Goal: Task Accomplishment & Management: Manage account settings

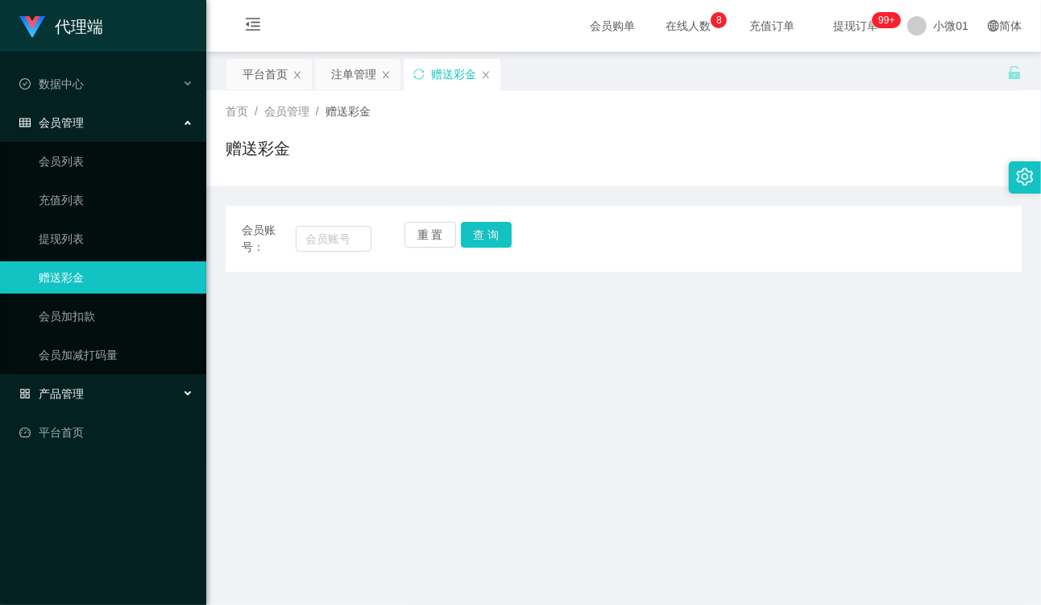
click at [86, 382] on div "产品管理" at bounding box center [103, 393] width 206 height 32
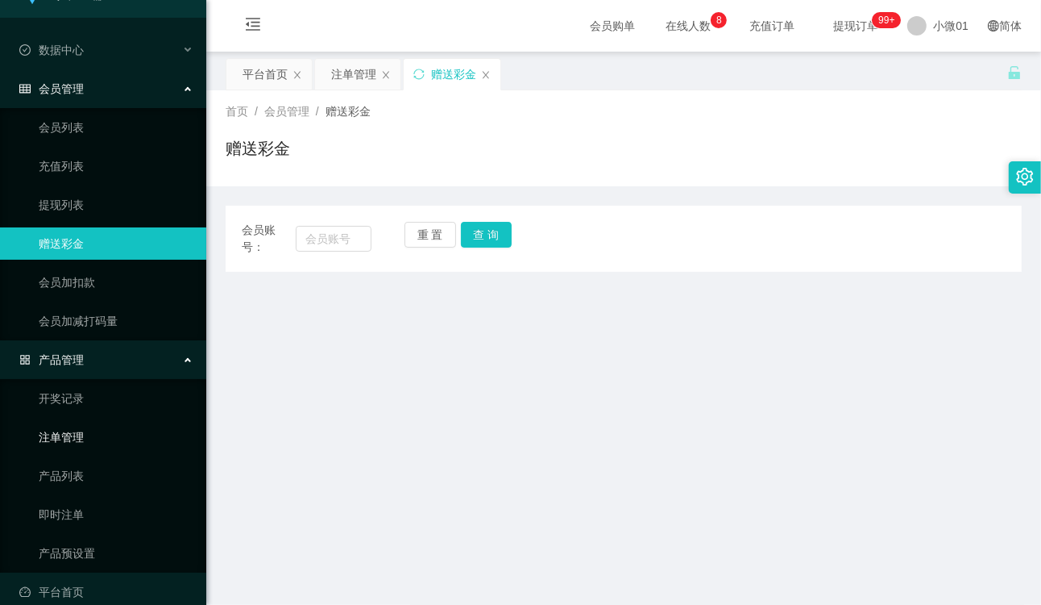
scroll to position [52, 0]
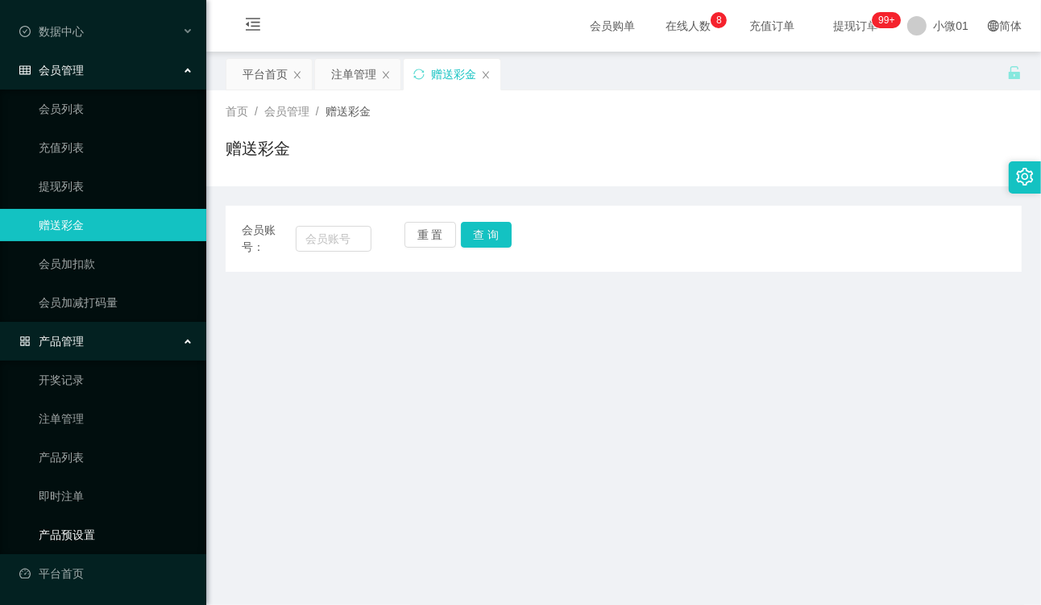
click at [68, 524] on link "产品预设置" at bounding box center [116, 534] width 155 height 32
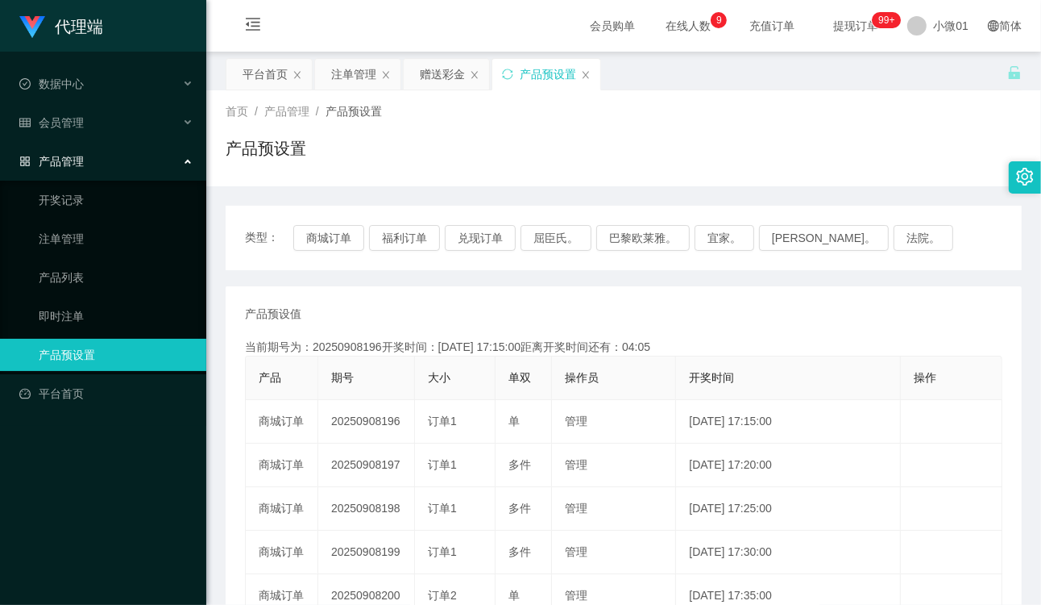
click at [761, 351] on div "当前期号为：20250908196开奖时间：[DATE] 17:15:00距离开奖时间还有：04:05" at bounding box center [624, 347] width 758 height 17
click at [329, 232] on button "商城订单" at bounding box center [328, 238] width 71 height 26
click at [342, 235] on button "商城订单" at bounding box center [328, 238] width 71 height 26
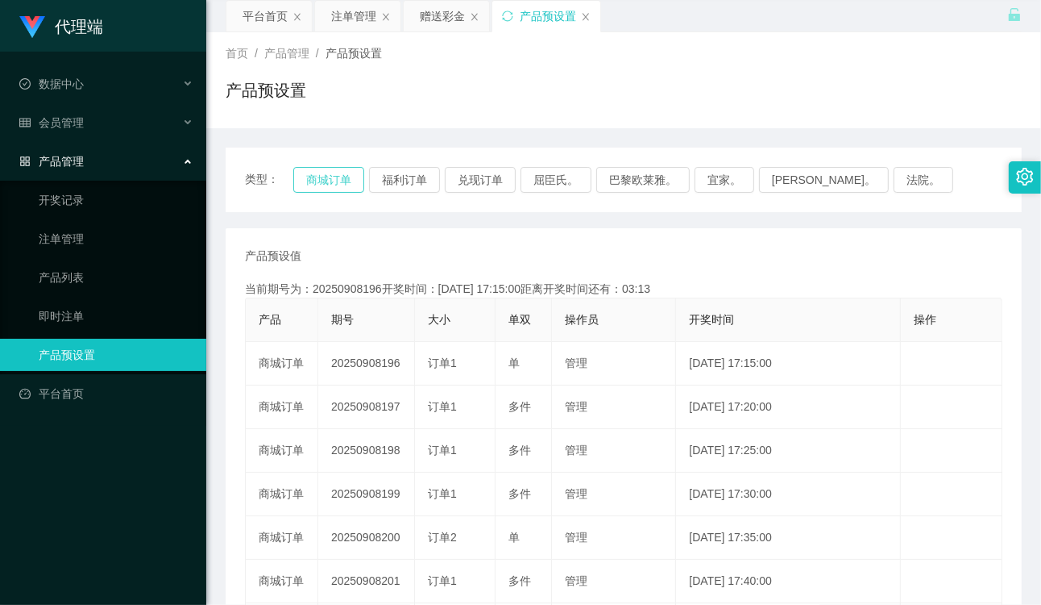
scroll to position [89, 0]
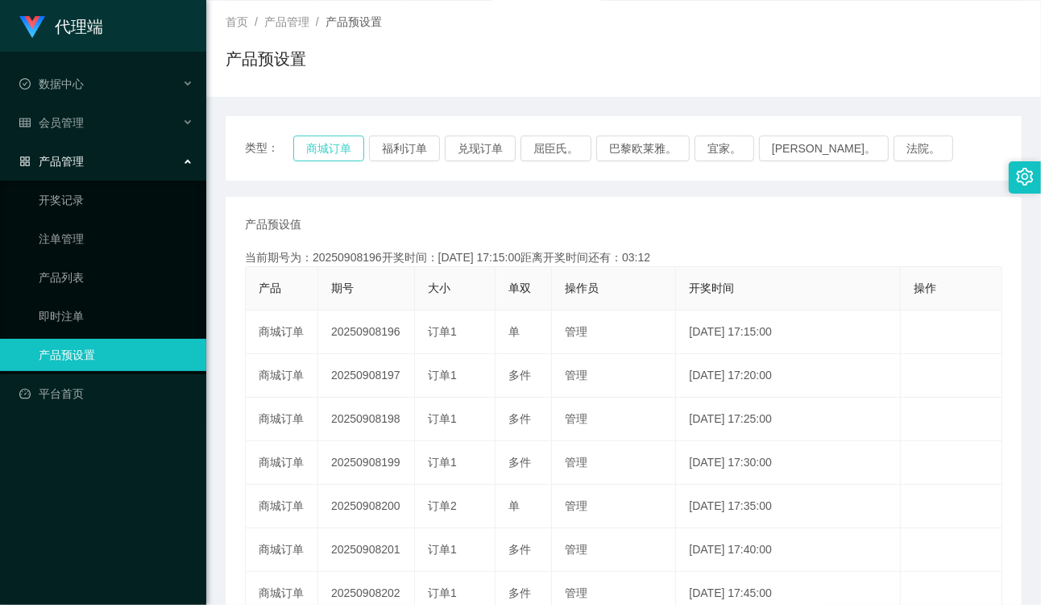
click at [296, 156] on button "商城订单" at bounding box center [328, 148] width 71 height 26
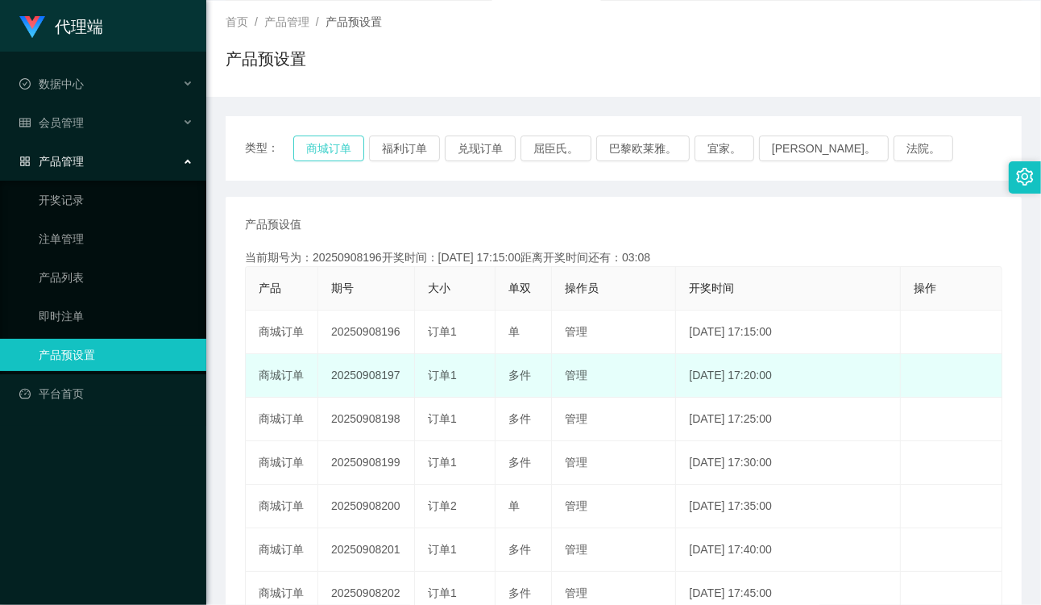
scroll to position [179, 0]
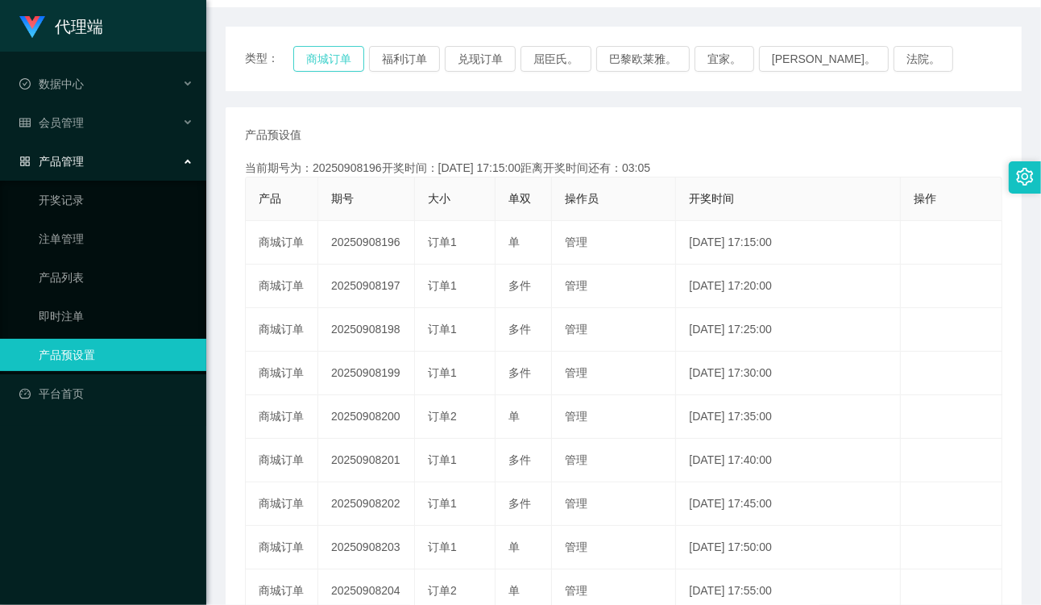
click at [327, 64] on button "商城订单" at bounding box center [328, 59] width 71 height 26
click at [688, 188] on th "开奖时间" at bounding box center [788, 199] width 225 height 44
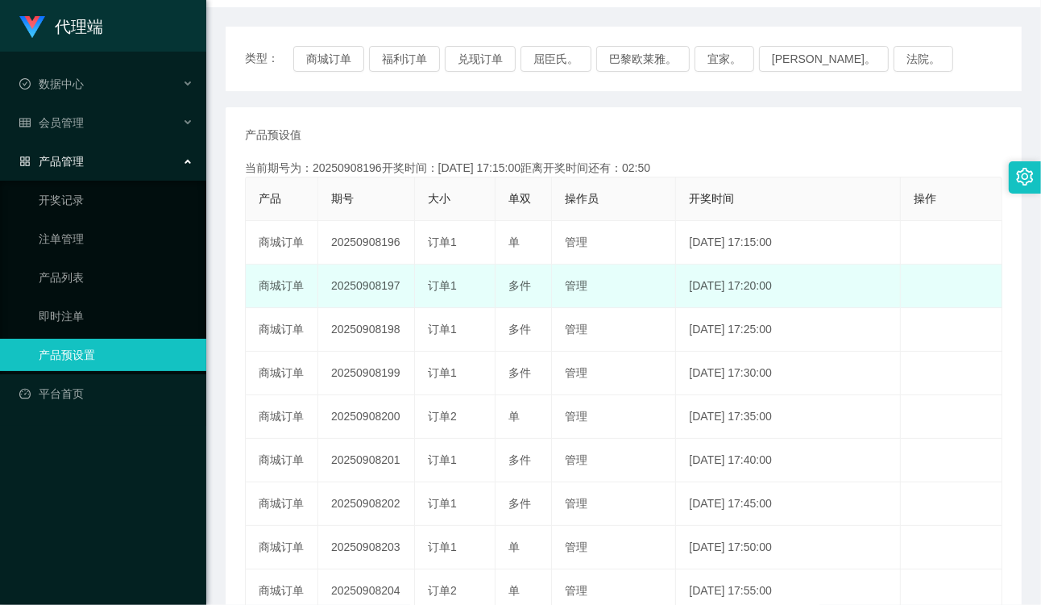
click at [611, 282] on td "管理" at bounding box center [614, 286] width 124 height 44
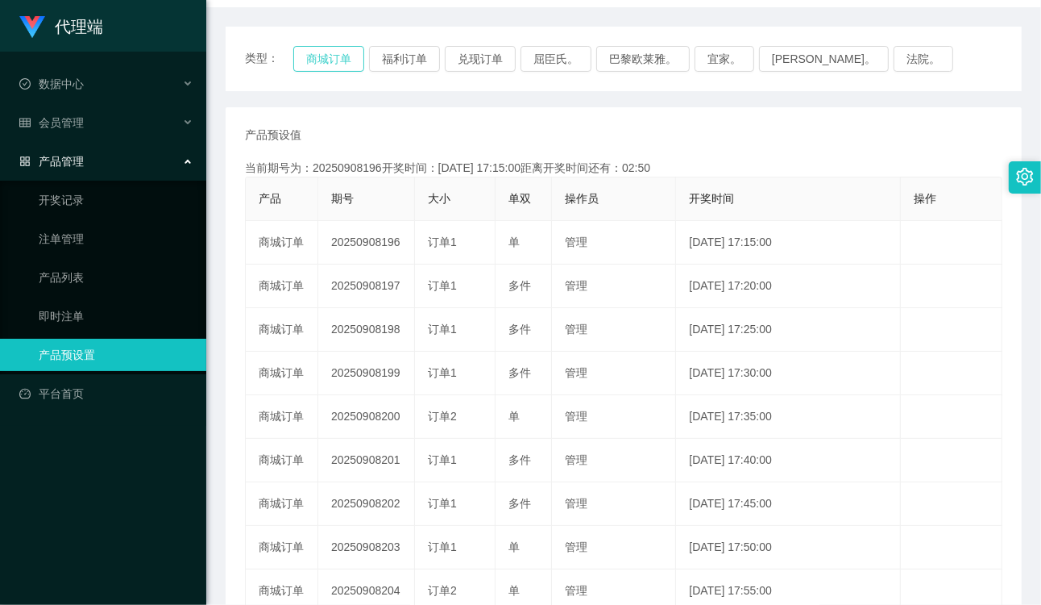
click at [298, 52] on button "商城订单" at bounding box center [328, 59] width 71 height 26
click at [305, 51] on button "商城订单" at bounding box center [328, 59] width 71 height 26
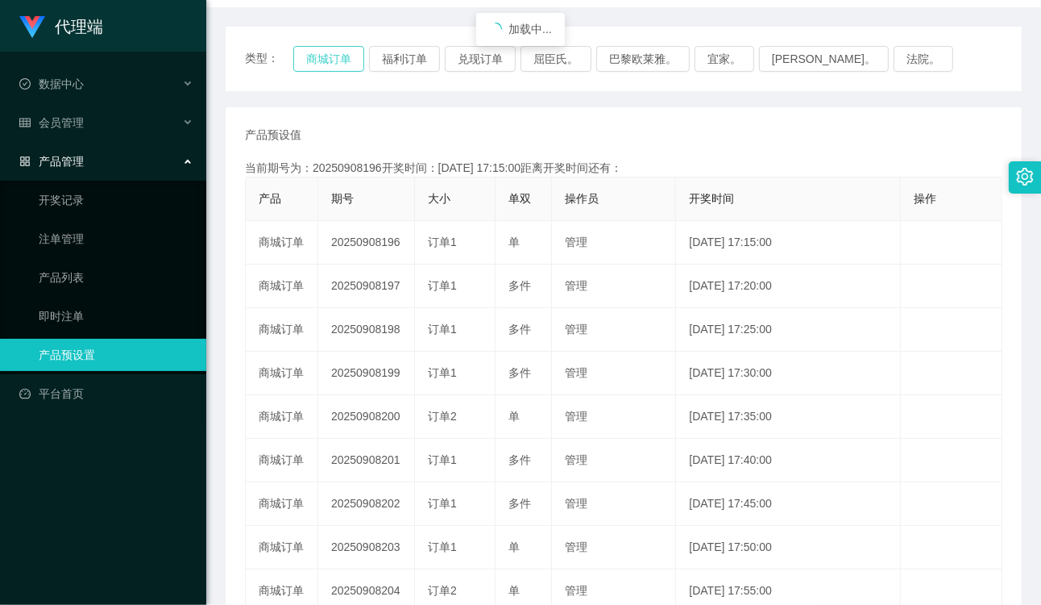
click at [305, 51] on button "商城订单" at bounding box center [328, 59] width 71 height 26
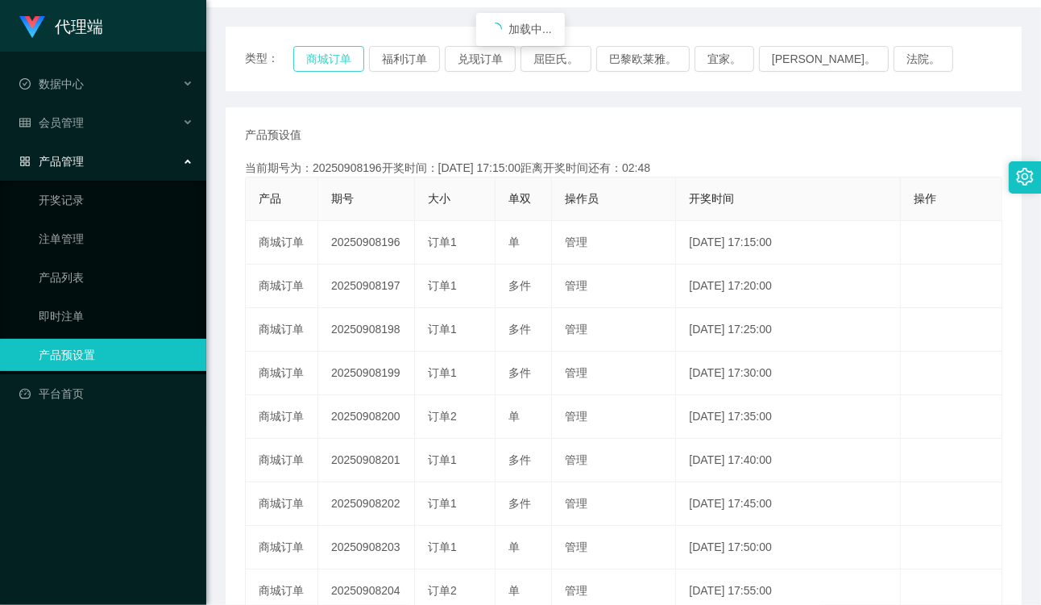
click at [305, 51] on button "商城订单" at bounding box center [328, 59] width 71 height 26
drag, startPoint x: 283, startPoint y: 57, endPoint x: 296, endPoint y: 60, distance: 13.3
click at [296, 60] on div "类型： 商城订单 福利订单 兑现订单 屈臣氏。 巴黎欧莱雅。 宜家。 [PERSON_NAME]。 法院。" at bounding box center [624, 59] width 758 height 26
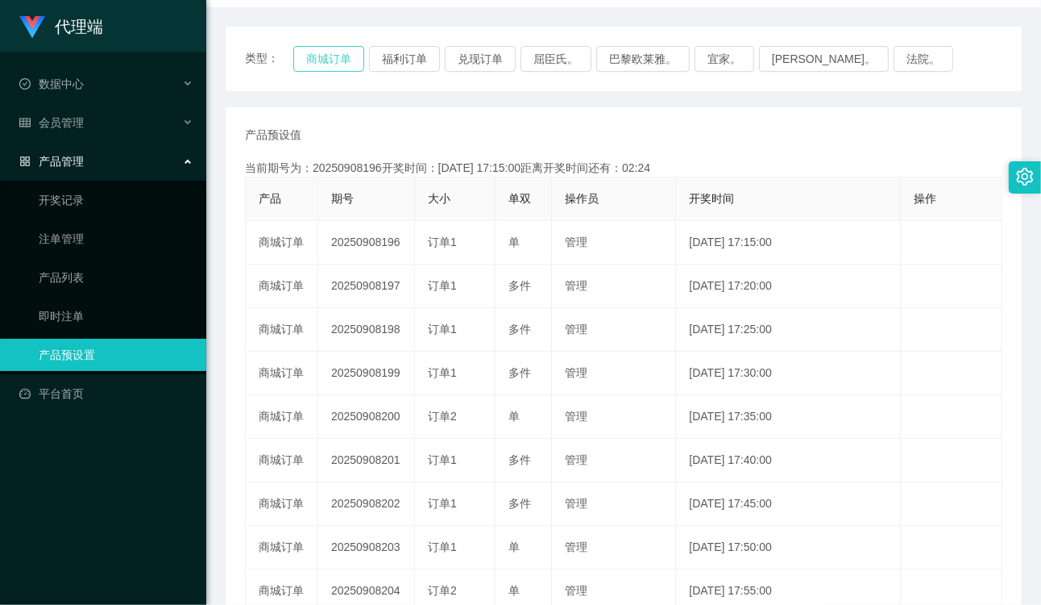
click at [300, 61] on button "商城订单" at bounding box center [328, 59] width 71 height 26
click at [796, 168] on div "当前期号为：20250908196开奖时间：[DATE] 17:15:00距离开奖时间还有：02:22" at bounding box center [624, 168] width 758 height 17
click at [327, 63] on button "商城订单" at bounding box center [328, 59] width 71 height 26
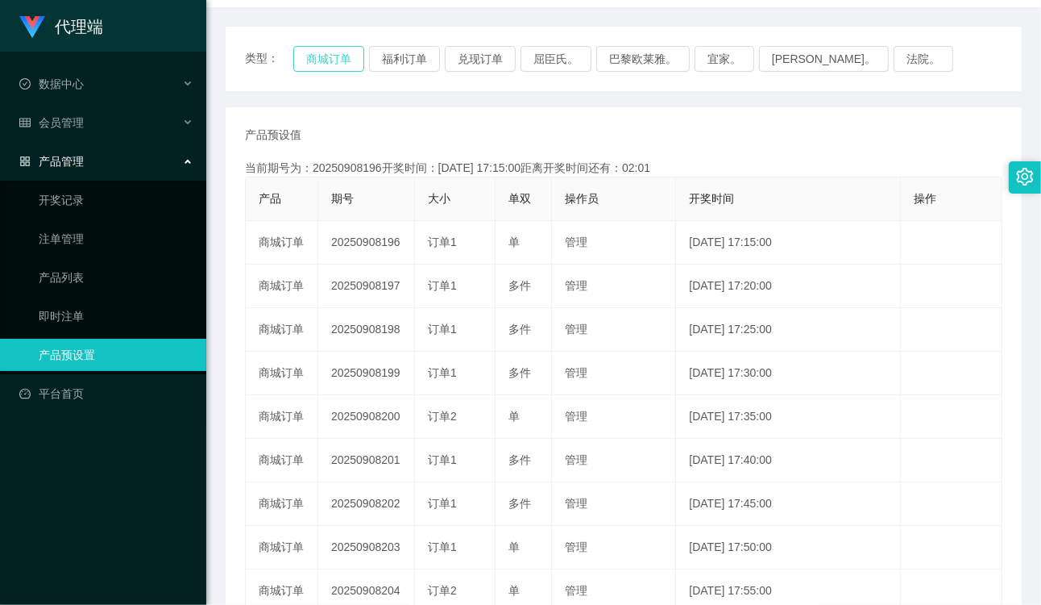
click at [339, 64] on button "商城订单" at bounding box center [328, 59] width 71 height 26
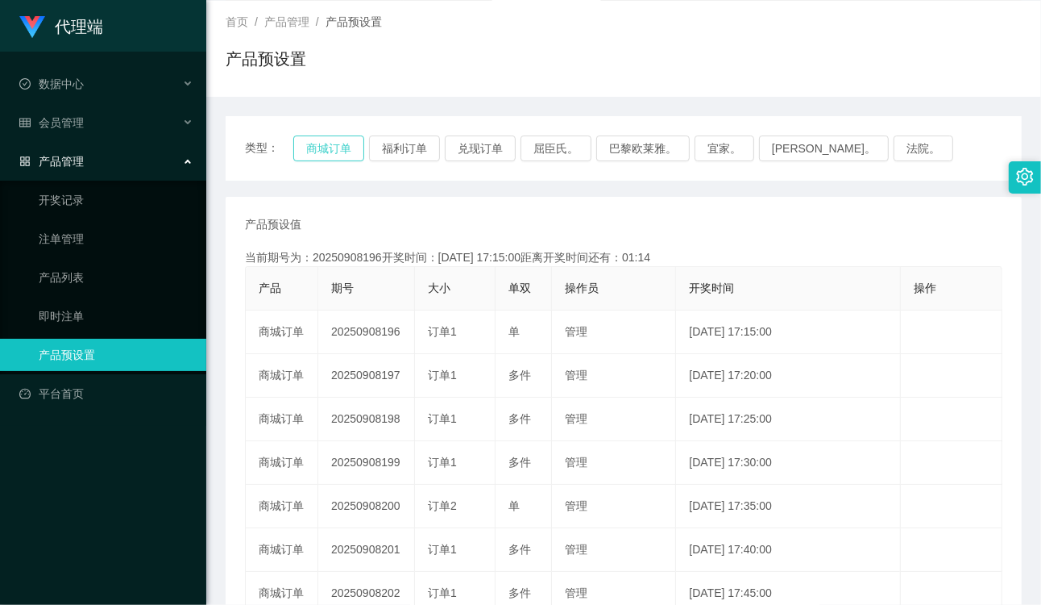
scroll to position [0, 0]
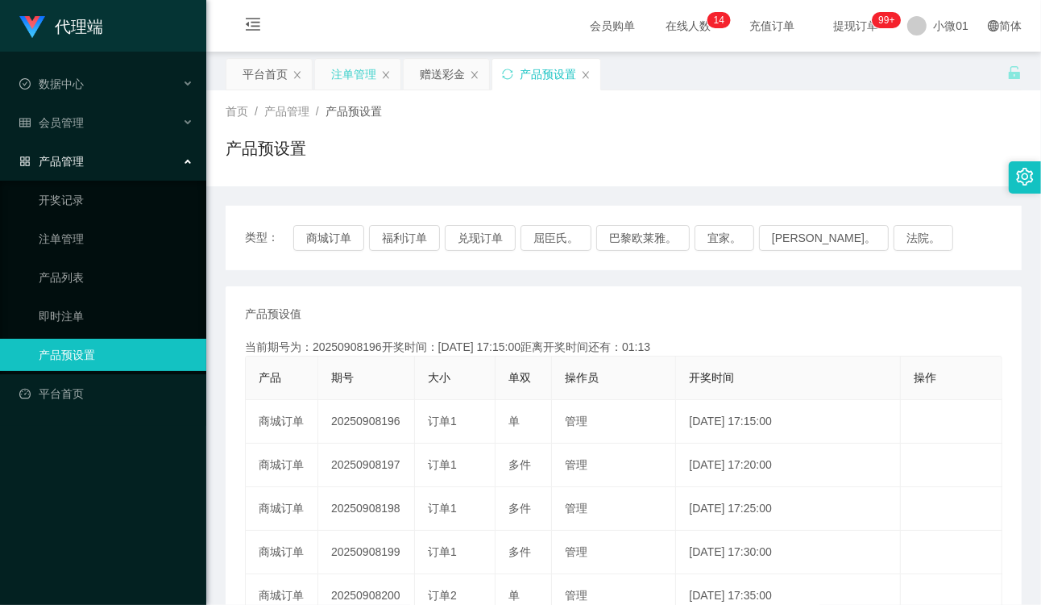
click at [355, 81] on div "注单管理" at bounding box center [353, 74] width 45 height 31
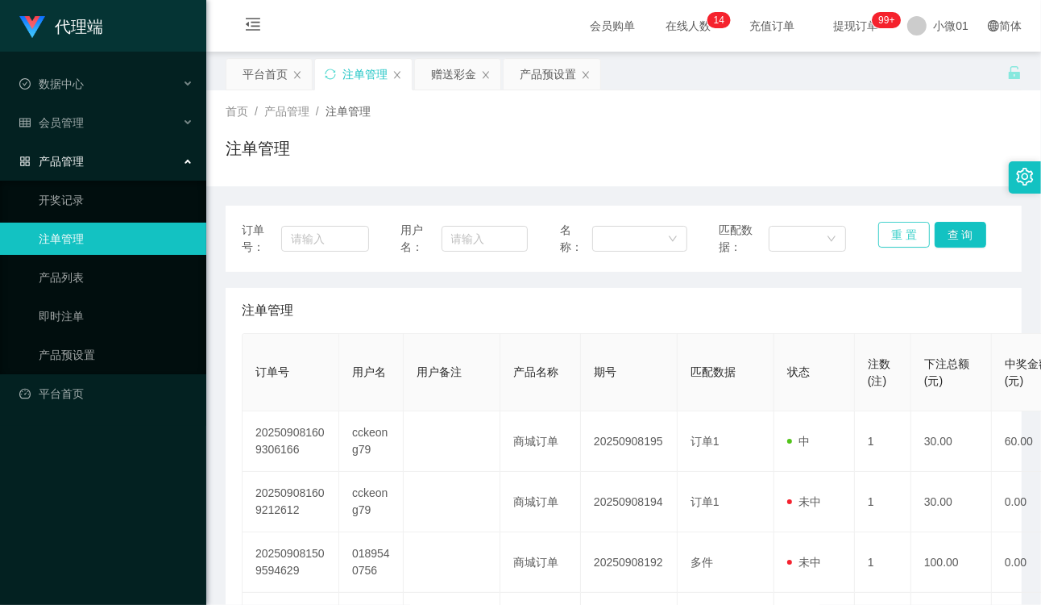
click at [892, 238] on button "重 置" at bounding box center [905, 235] width 52 height 26
click at [896, 235] on button "重 置" at bounding box center [905, 235] width 52 height 26
click at [953, 238] on button "查 询" at bounding box center [961, 235] width 52 height 26
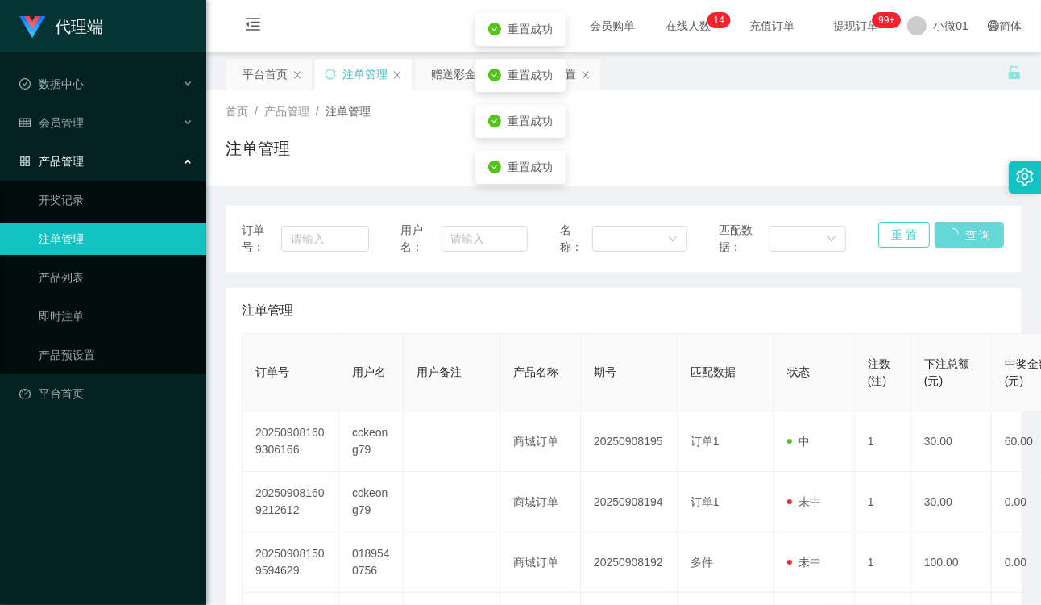
click at [891, 243] on button "重 置" at bounding box center [905, 235] width 52 height 26
click at [912, 237] on button "重 置" at bounding box center [905, 235] width 52 height 26
click at [858, 169] on div "注单管理" at bounding box center [624, 154] width 796 height 37
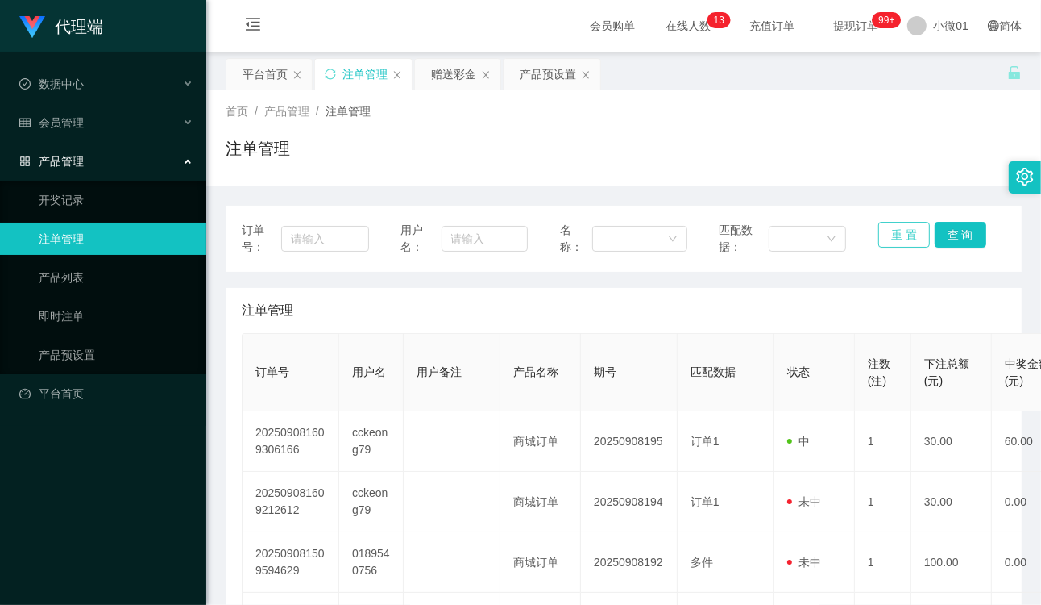
click at [896, 236] on button "重 置" at bounding box center [905, 235] width 52 height 26
click at [971, 218] on div "订单号： 用户名： 名称： 匹配数据： 重 置 查 询" at bounding box center [624, 239] width 796 height 66
click at [890, 232] on button "重 置" at bounding box center [905, 235] width 52 height 26
drag, startPoint x: 890, startPoint y: 171, endPoint x: 872, endPoint y: 189, distance: 25.7
click at [841, 159] on div "注单管理" at bounding box center [624, 154] width 796 height 37
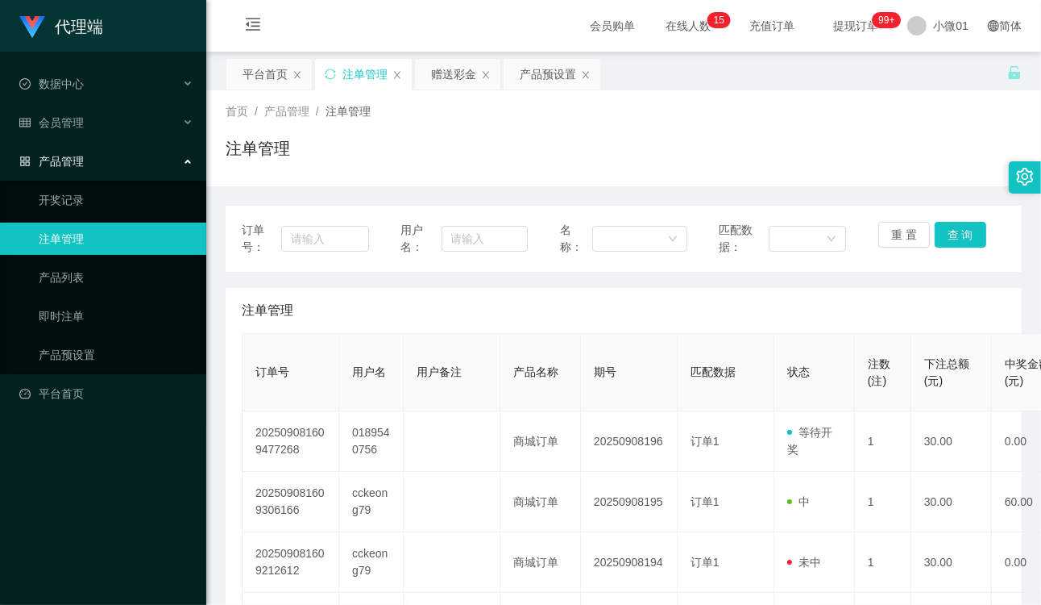
click at [501, 150] on div "注单管理" at bounding box center [624, 154] width 796 height 37
click at [544, 77] on div "产品预设置" at bounding box center [548, 74] width 56 height 31
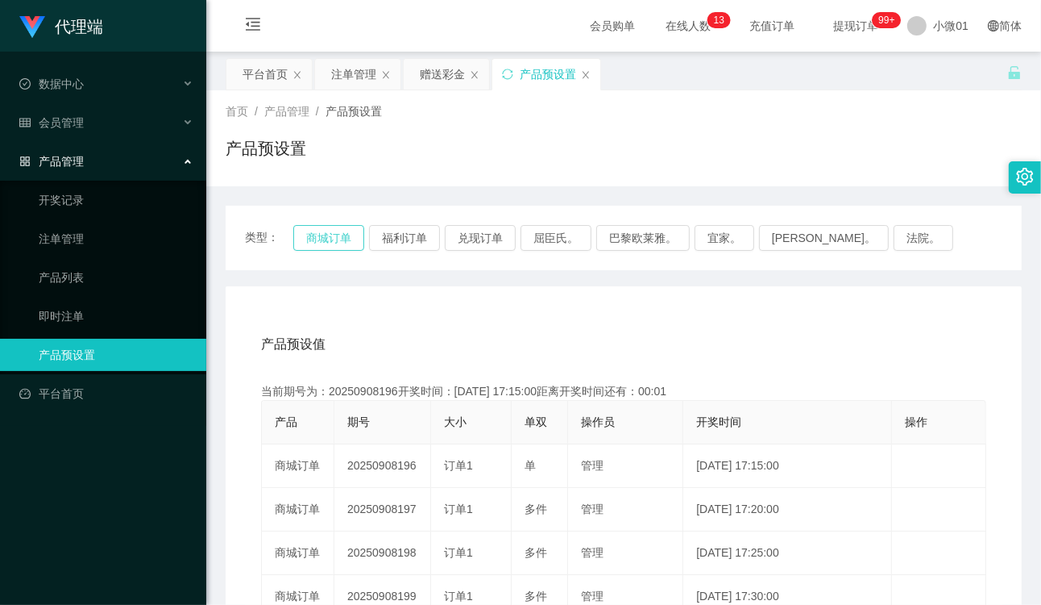
click at [316, 238] on button "商城订单" at bounding box center [328, 238] width 71 height 26
drag, startPoint x: 599, startPoint y: 293, endPoint x: 994, endPoint y: 6, distance: 488.7
drag, startPoint x: 682, startPoint y: 339, endPoint x: 389, endPoint y: 270, distance: 300.5
click at [680, 339] on div "产品预设值 添加期号" at bounding box center [623, 344] width 725 height 45
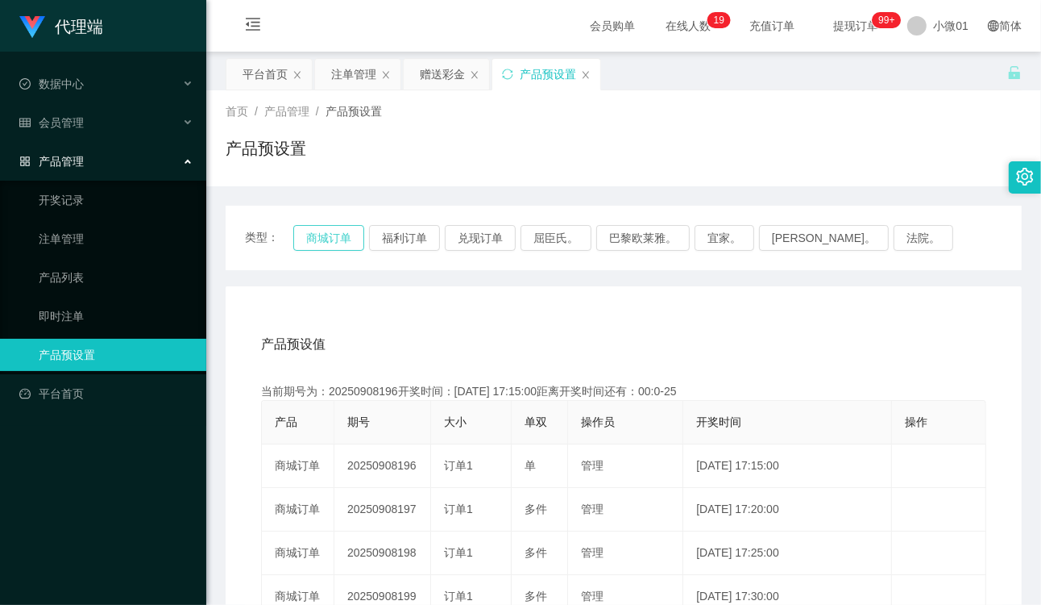
click at [326, 248] on button "商城订单" at bounding box center [328, 238] width 71 height 26
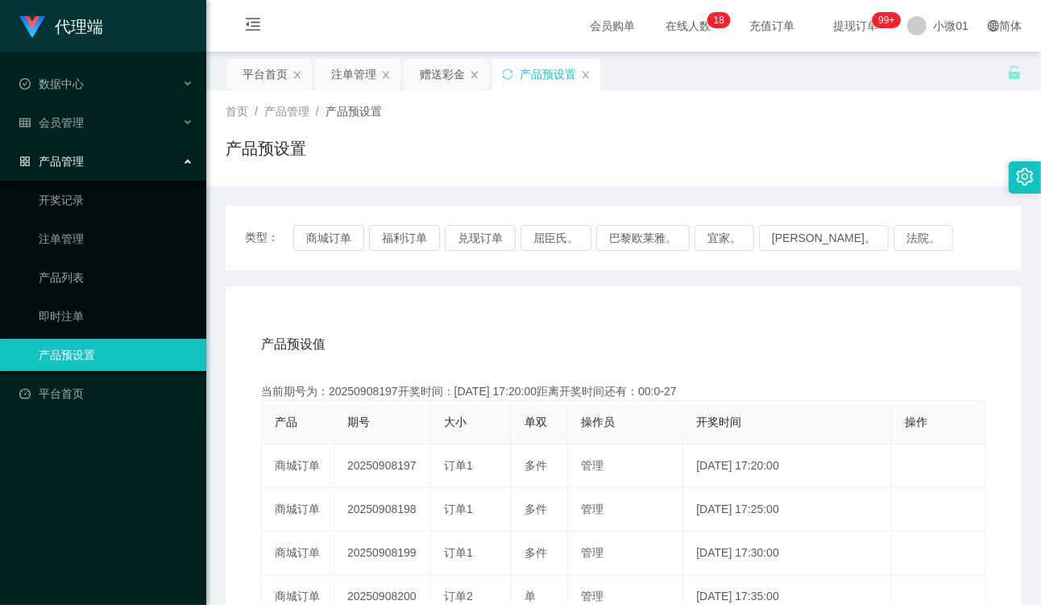
click at [674, 339] on div "产品预设值 添加期号" at bounding box center [623, 344] width 725 height 45
click at [332, 231] on button "商城订单" at bounding box center [328, 238] width 71 height 26
drag, startPoint x: 731, startPoint y: 350, endPoint x: 905, endPoint y: 239, distance: 206.2
click at [731, 350] on div "产品预设值 添加期号" at bounding box center [623, 344] width 725 height 45
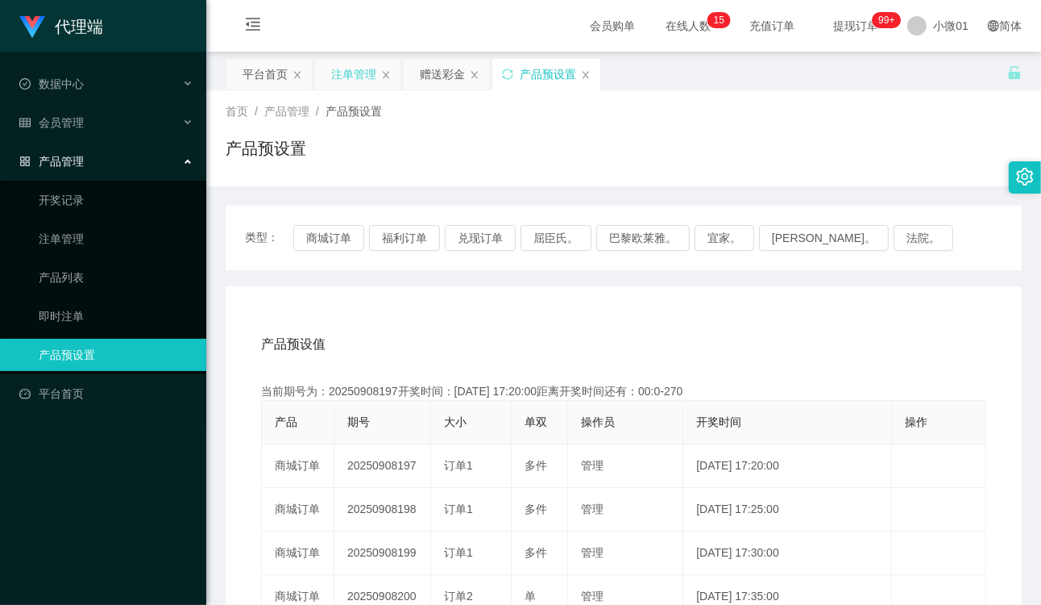
click at [342, 66] on div "注单管理" at bounding box center [353, 74] width 45 height 31
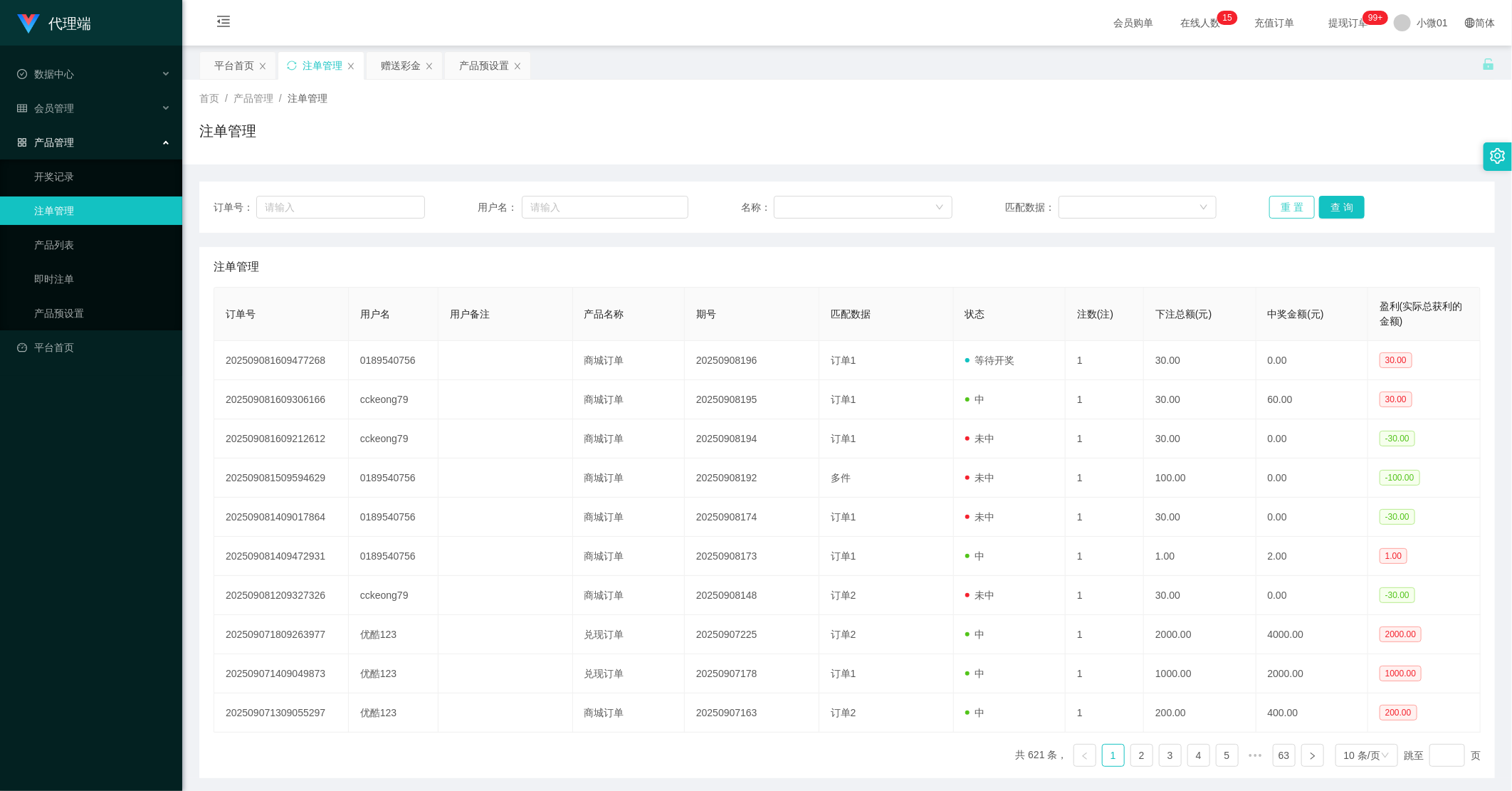
click at [919, 215] on button "重 置" at bounding box center [1292, 207] width 46 height 23
click at [639, 196] on input "text" at bounding box center [605, 207] width 167 height 23
paste input "0189540756"
type input "0189540756"
click at [919, 207] on button "查 询" at bounding box center [1342, 207] width 46 height 23
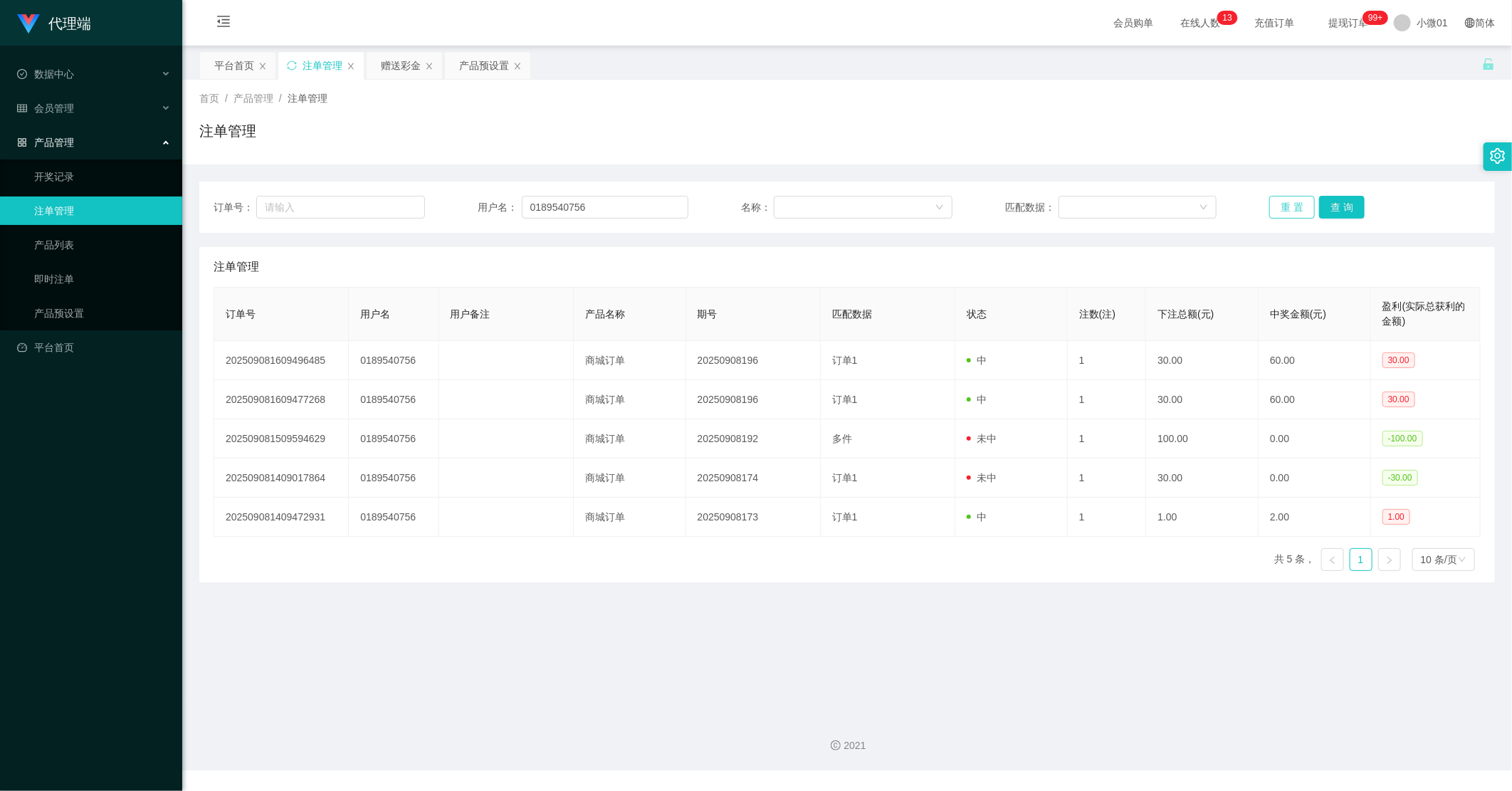
click at [919, 203] on button "重 置" at bounding box center [1292, 207] width 46 height 23
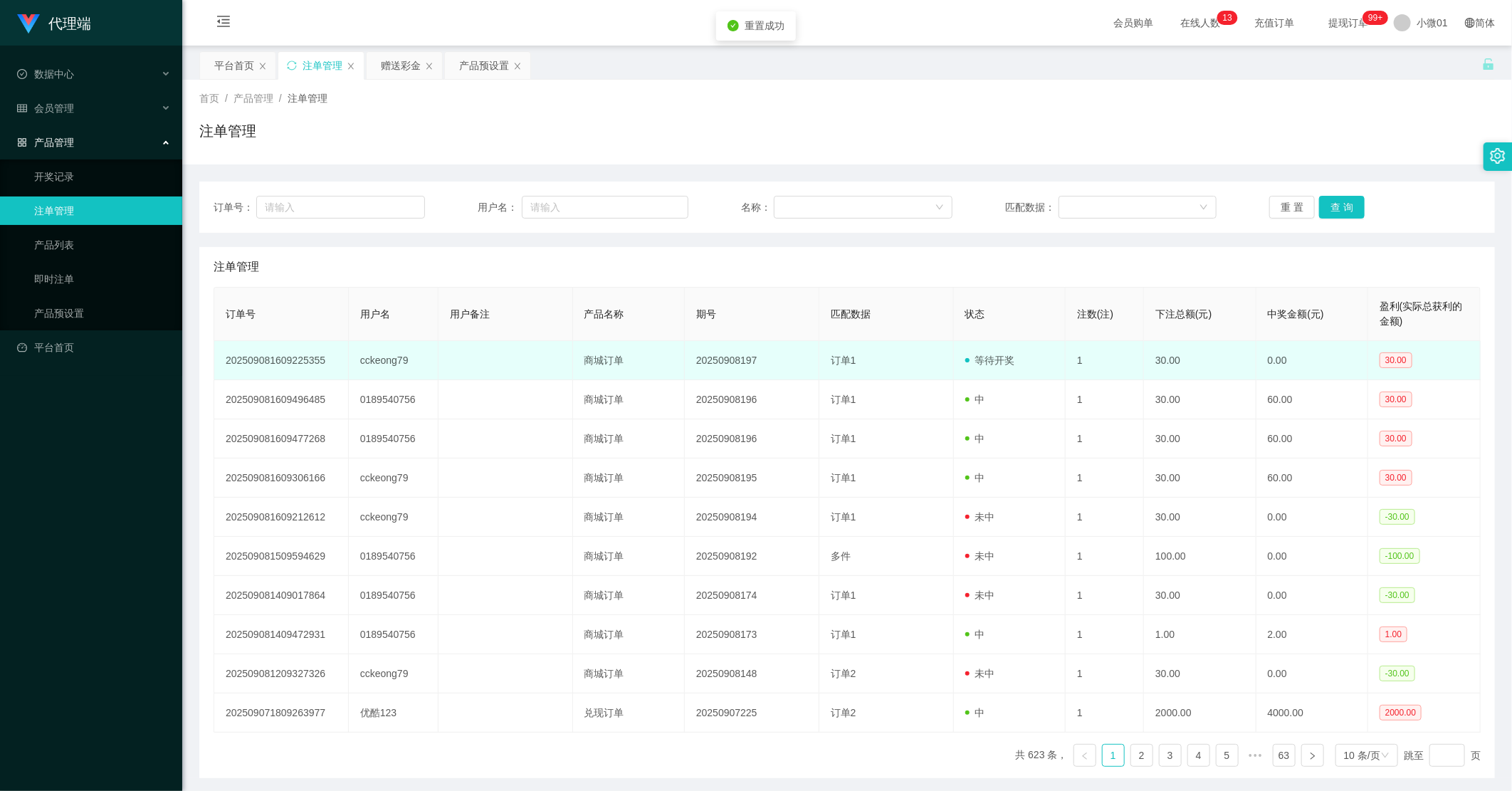
click at [739, 363] on td "20250908197" at bounding box center [752, 360] width 134 height 39
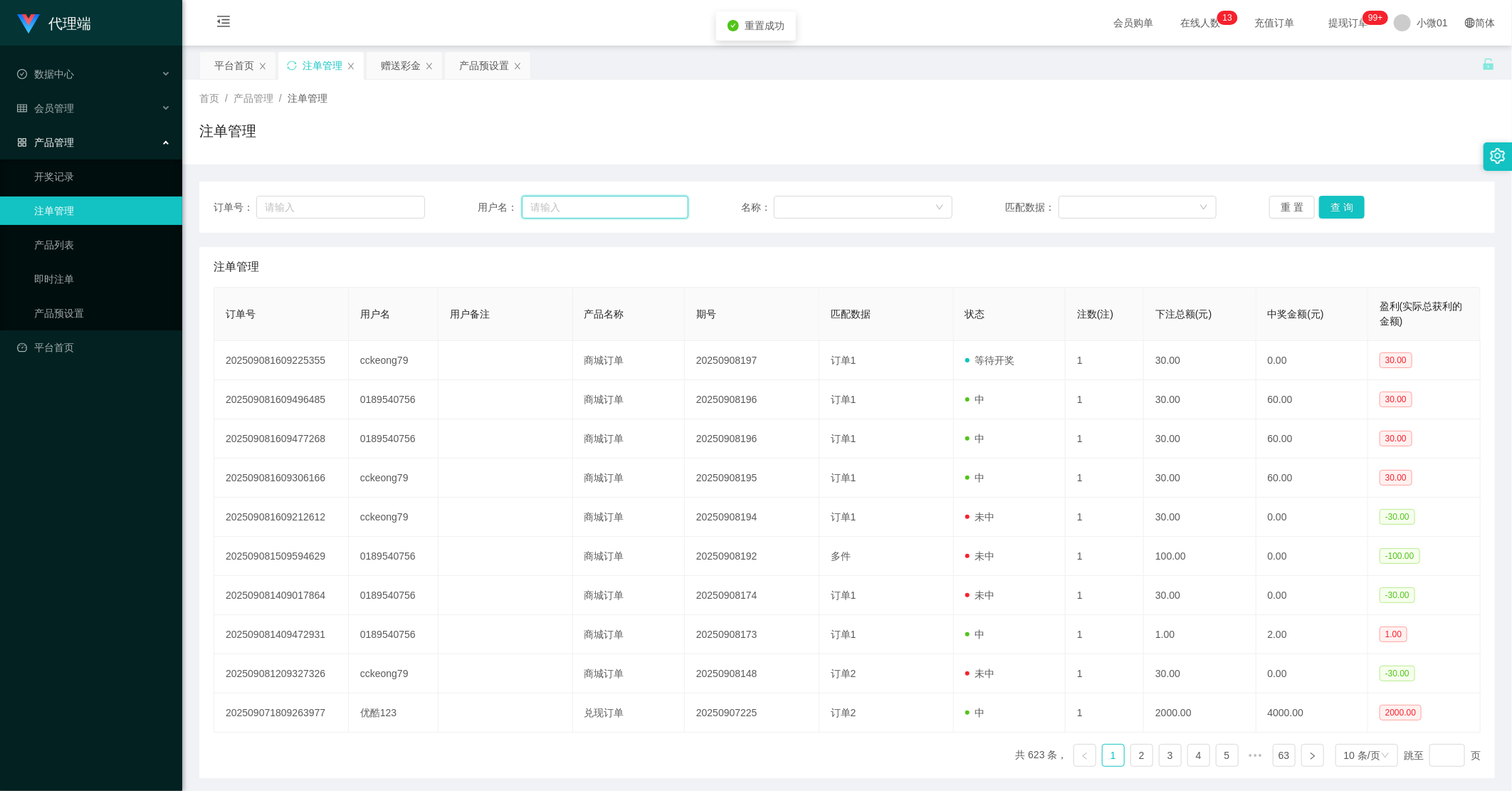
click at [637, 209] on input "text" at bounding box center [605, 207] width 167 height 23
paste input "0189540756"
type input "0189540756"
click at [919, 200] on button "查 询" at bounding box center [1342, 207] width 46 height 23
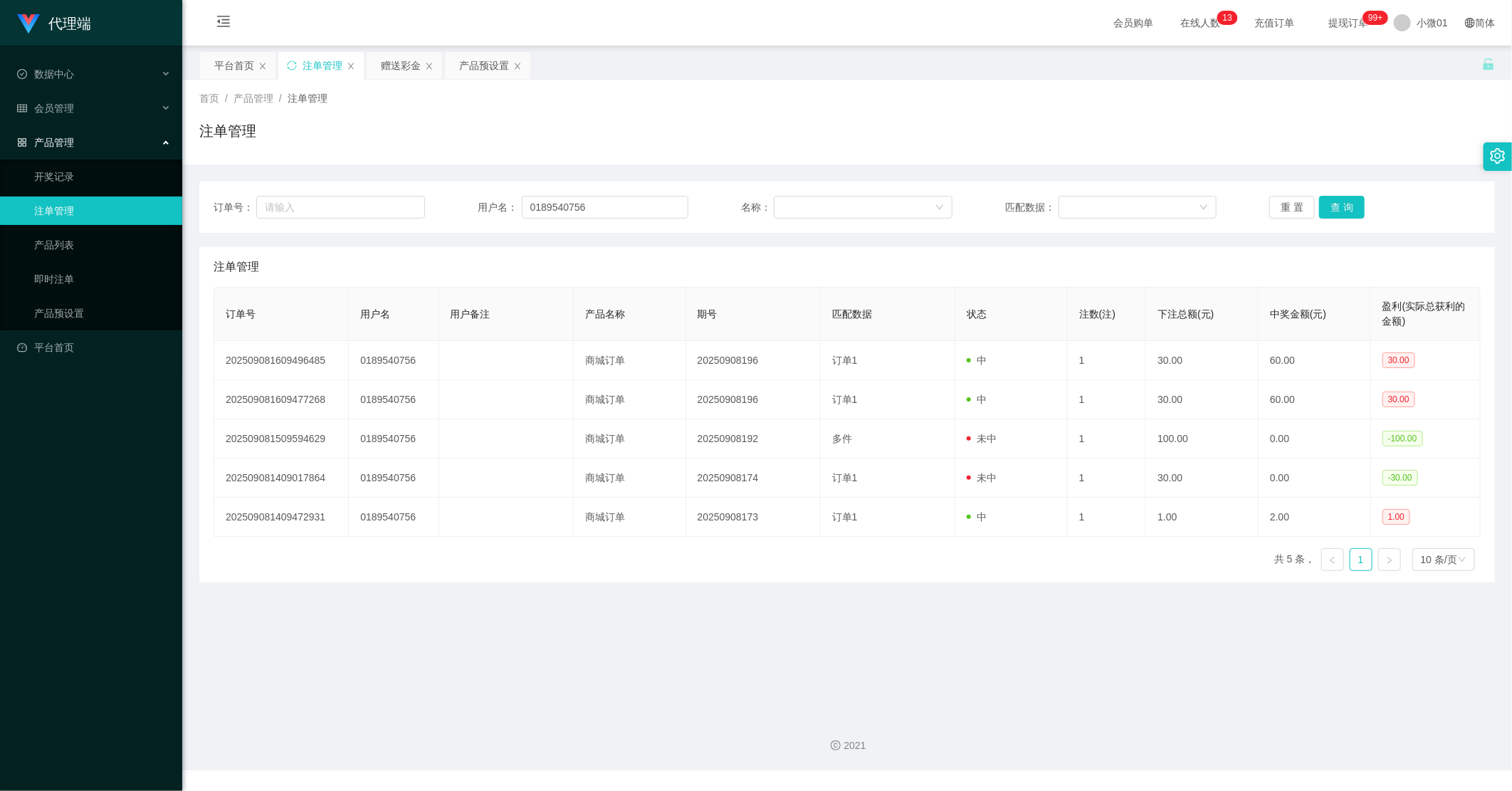
click at [68, 222] on link "注单管理" at bounding box center [102, 210] width 137 height 28
click at [65, 242] on link "产品列表" at bounding box center [102, 245] width 137 height 28
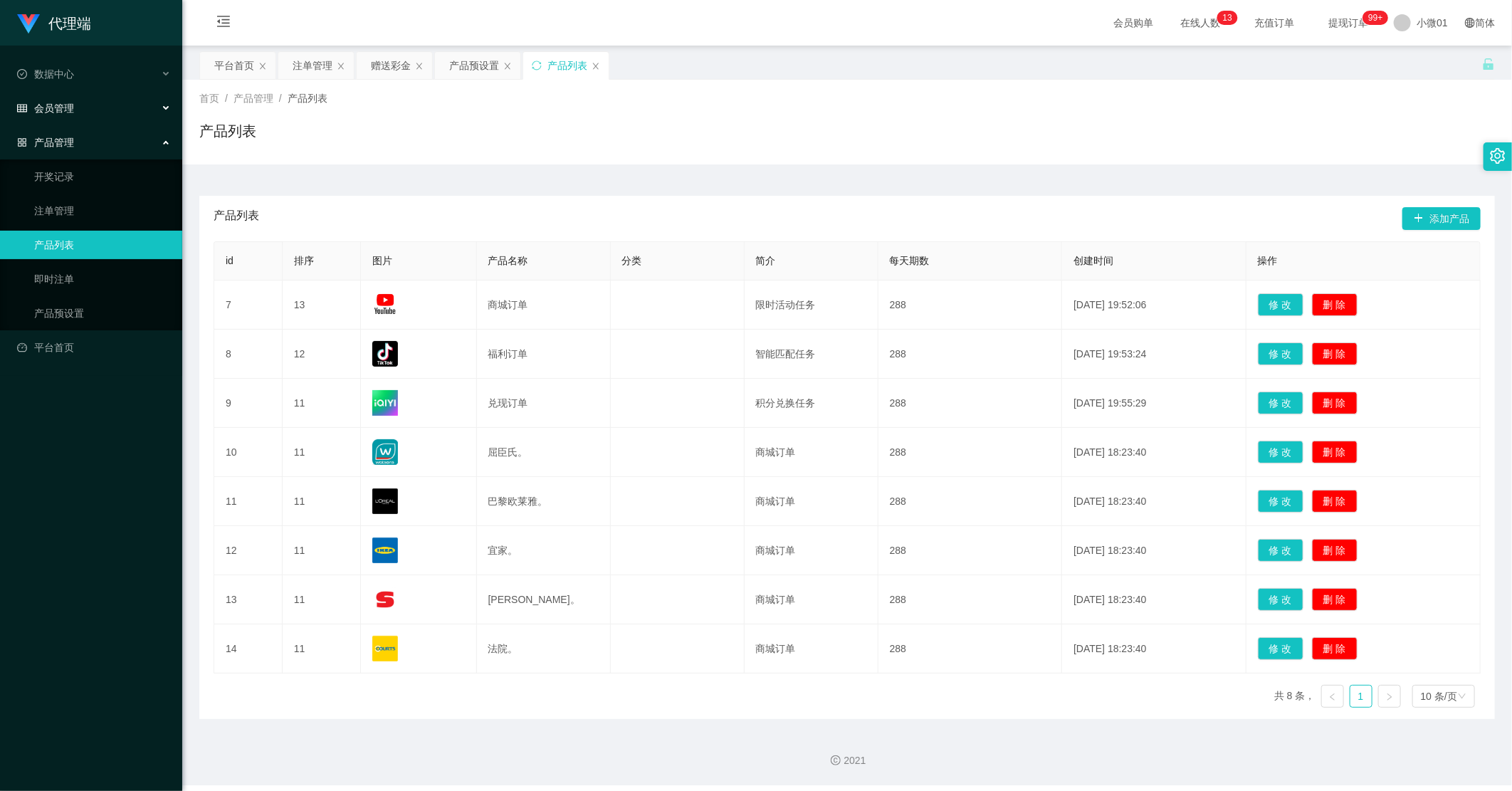
click at [87, 103] on div "会员管理" at bounding box center [91, 108] width 182 height 28
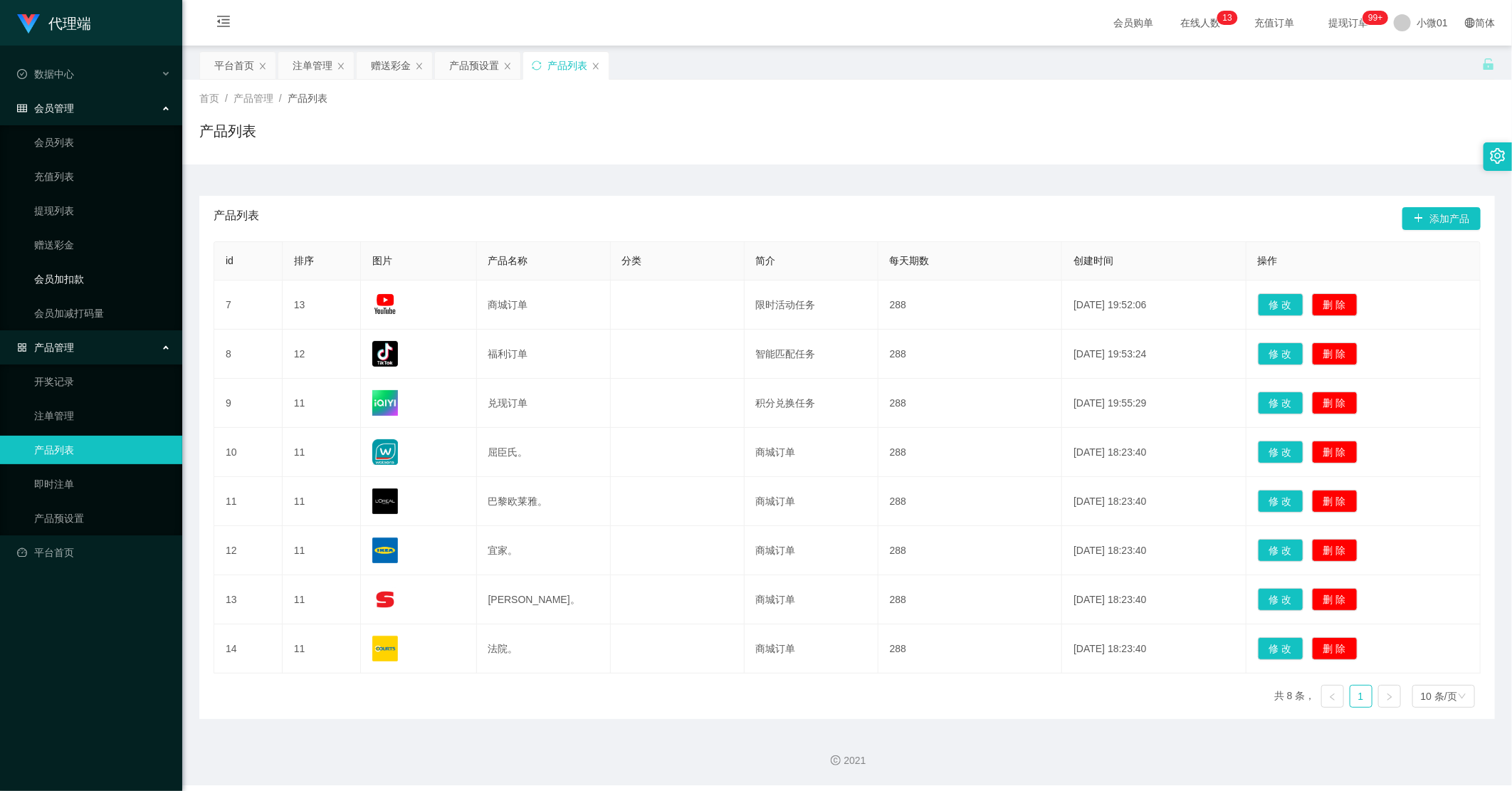
click at [74, 266] on link "会员加扣款" at bounding box center [102, 279] width 137 height 28
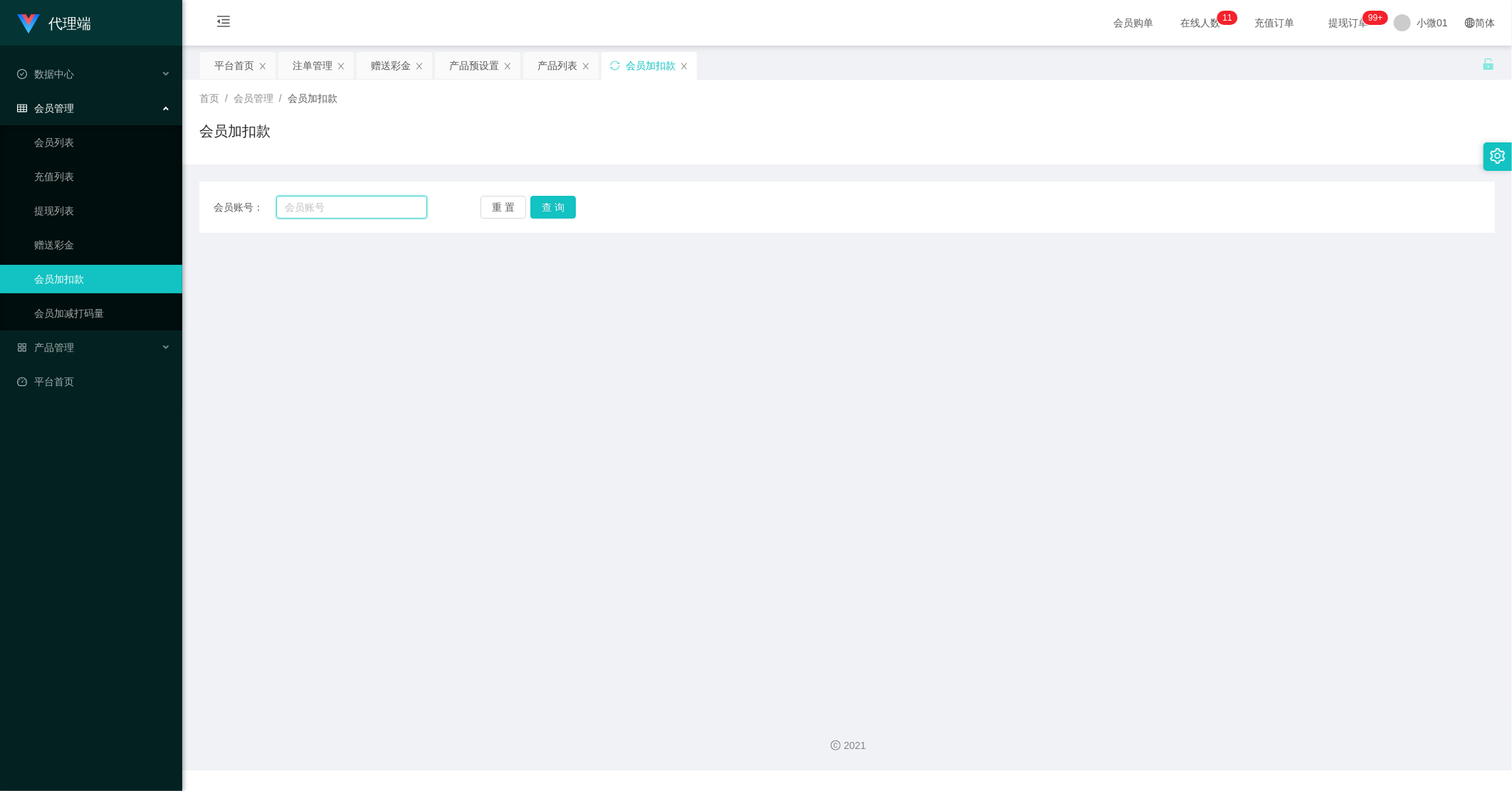
click at [316, 204] on input "text" at bounding box center [352, 207] width 151 height 23
paste input "0189540756"
type input "0189540756"
click at [568, 204] on button "查 询" at bounding box center [554, 207] width 46 height 23
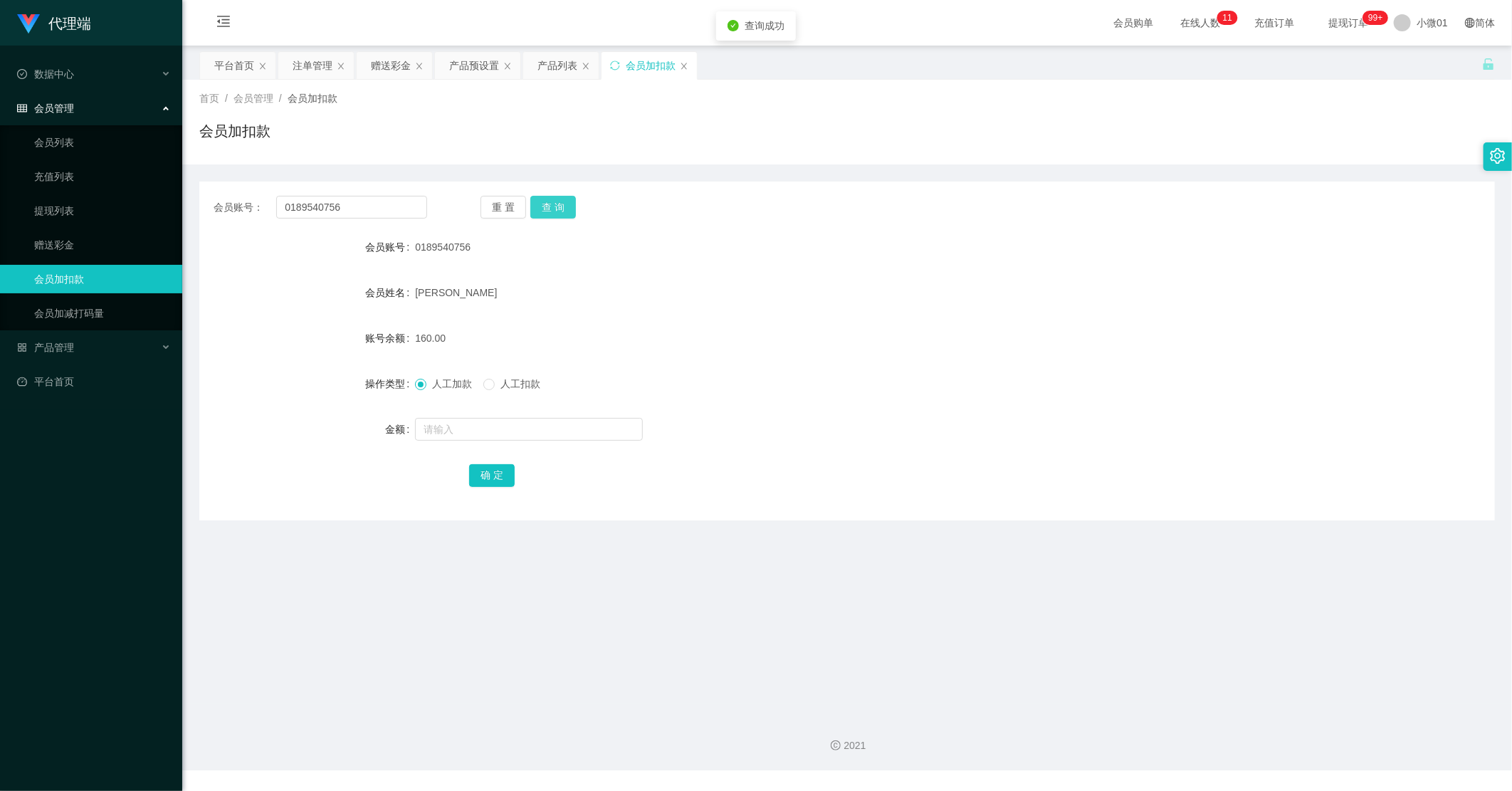
click at [552, 205] on button "查 询" at bounding box center [554, 207] width 46 height 23
drag, startPoint x: 703, startPoint y: 221, endPoint x: 735, endPoint y: 215, distance: 32.6
click at [735, 215] on div "会员账号： 0189540756 重 置 查 询 会员账号 0189540756 会员姓名 [PERSON_NAME] 账号余额 160.00 操作类型 人工…" at bounding box center [847, 351] width 1296 height 339
click at [68, 222] on link "提现列表" at bounding box center [102, 210] width 137 height 28
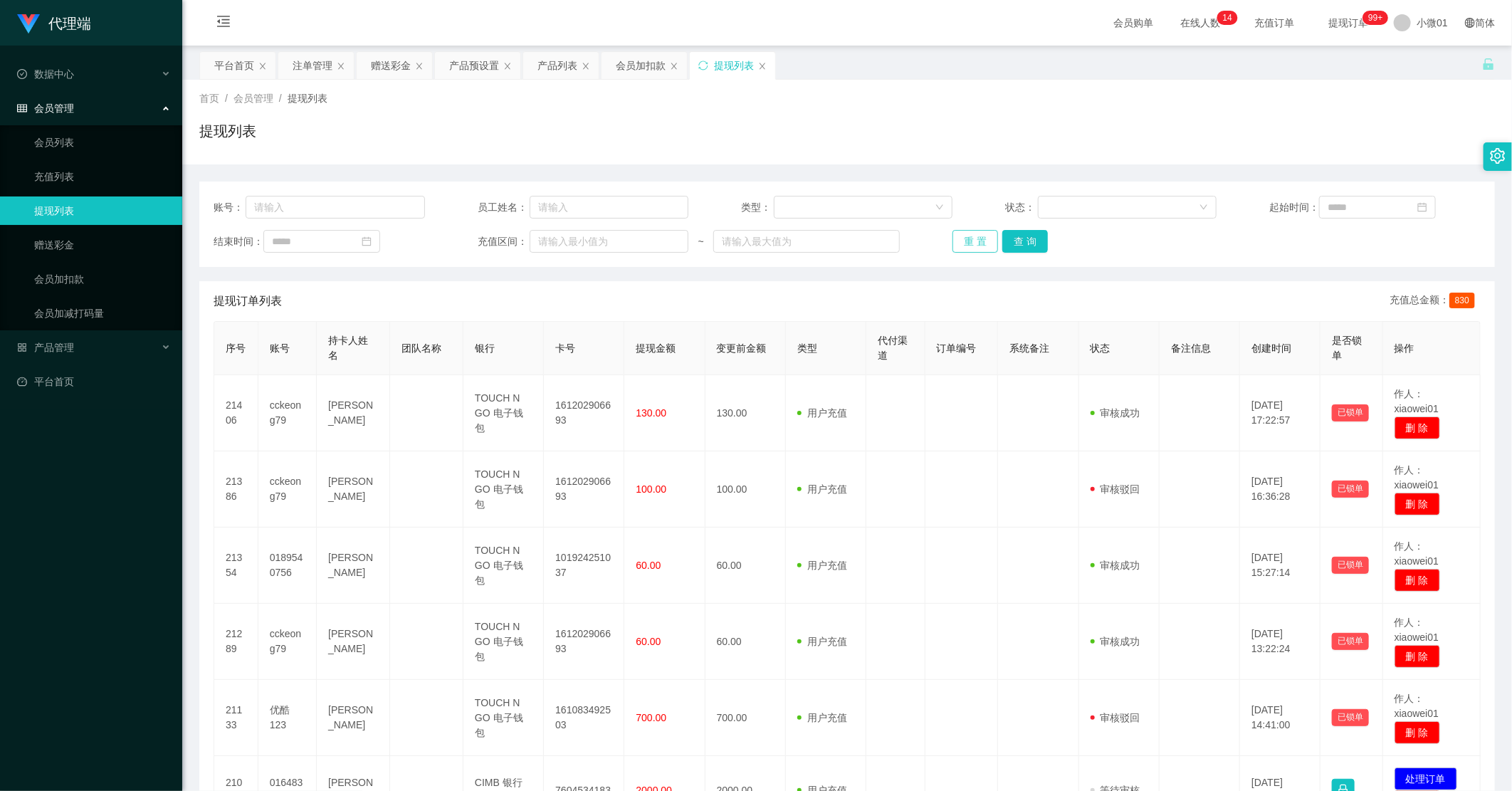
click at [919, 233] on button "重 置" at bounding box center [976, 241] width 46 height 23
